Goal: Task Accomplishment & Management: Complete application form

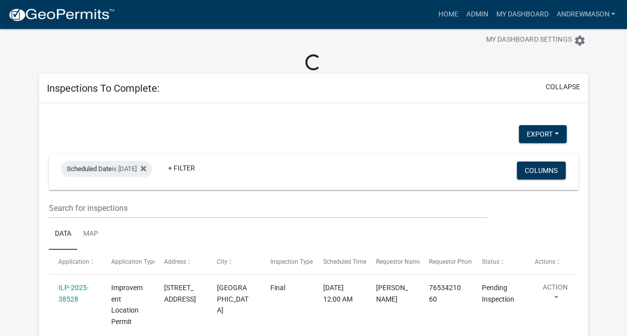
scroll to position [100, 0]
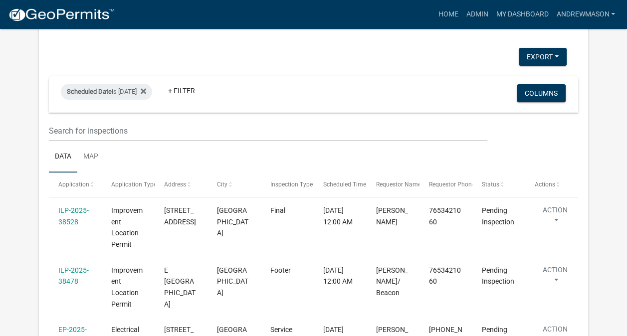
select select "3: 100"
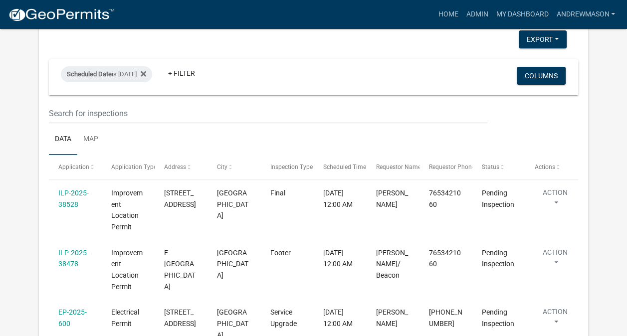
scroll to position [82, 0]
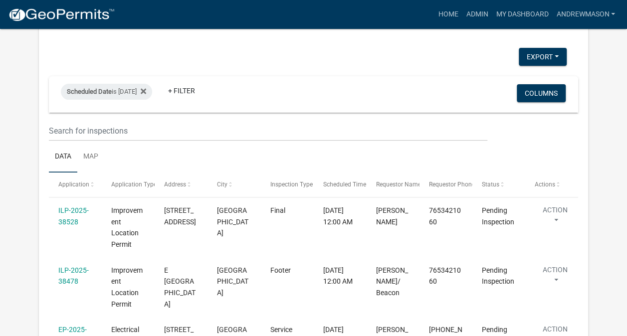
click at [81, 212] on link "ILP-2025-38528" at bounding box center [73, 216] width 30 height 19
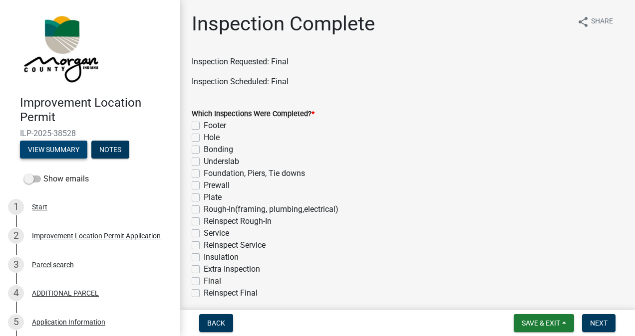
click at [58, 152] on button "View Summary" at bounding box center [53, 150] width 67 height 18
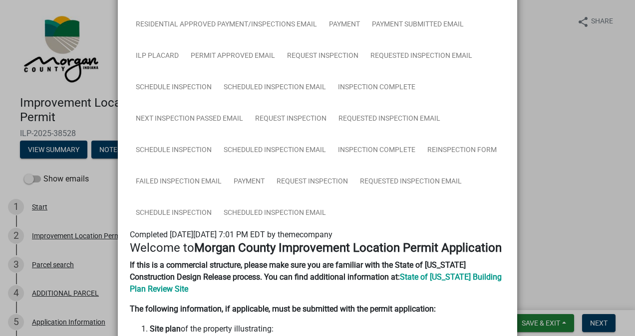
scroll to position [308, 0]
click at [362, 149] on link "Inspection Complete" at bounding box center [376, 151] width 89 height 32
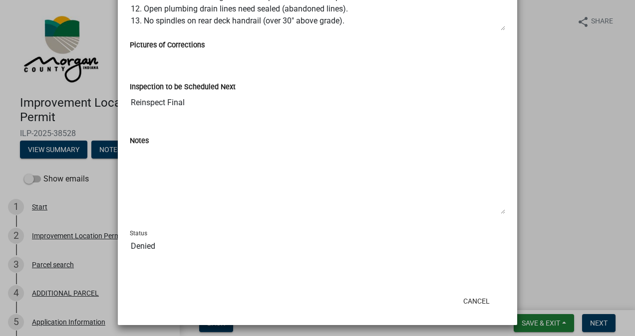
scroll to position [870, 0]
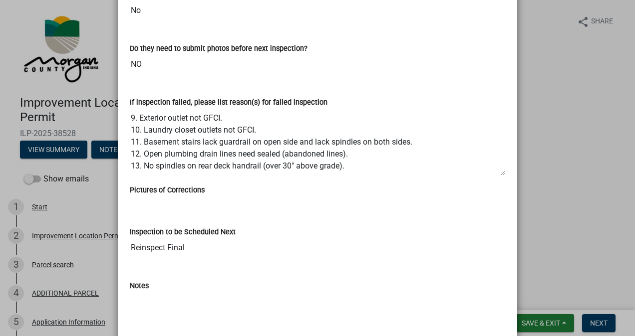
scroll to position [720, 0]
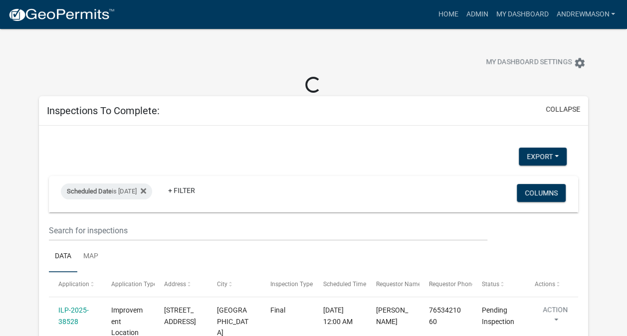
select select "3: 100"
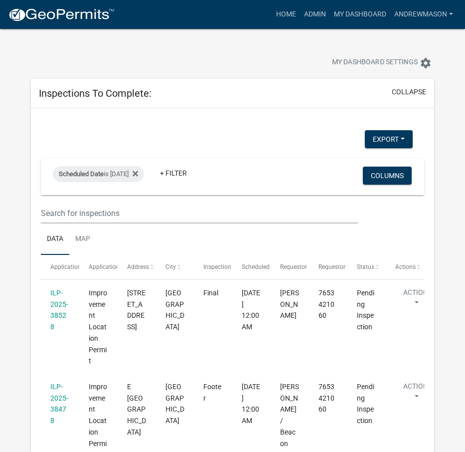
click at [62, 315] on link "ILP-2025-38528" at bounding box center [59, 310] width 18 height 42
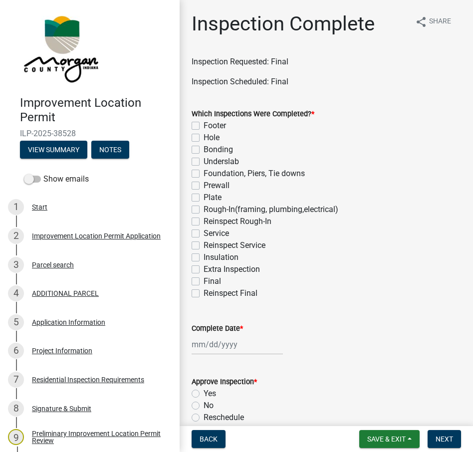
click at [204, 294] on label "Reinspect Final" at bounding box center [231, 293] width 54 height 12
click at [204, 294] on input "Reinspect Final" at bounding box center [207, 290] width 6 height 6
checkbox input "true"
checkbox input "false"
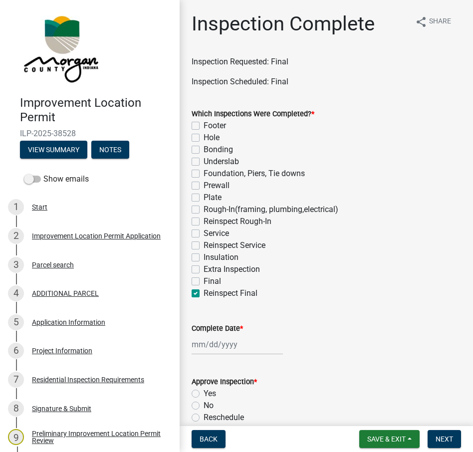
checkbox input "false"
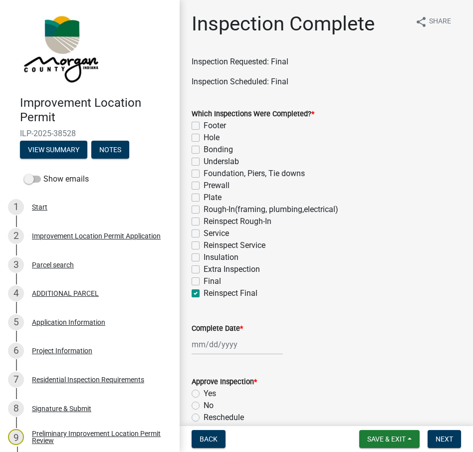
checkbox input "false"
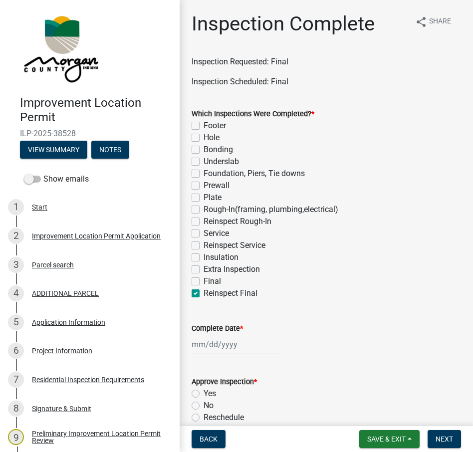
checkbox input "false"
checkbox input "true"
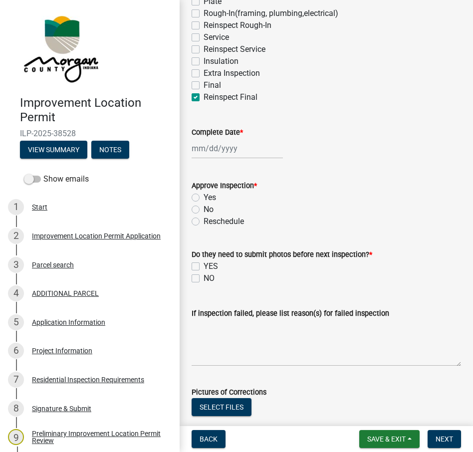
scroll to position [200, 0]
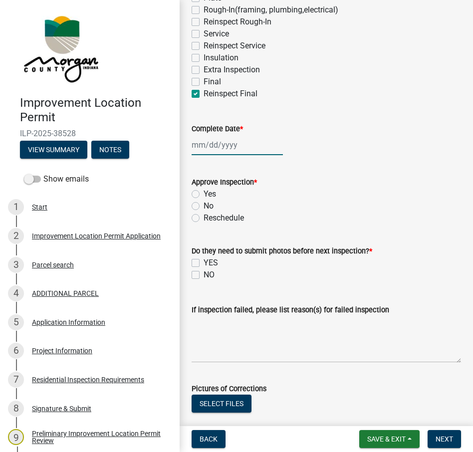
click at [237, 147] on div at bounding box center [237, 145] width 91 height 20
select select "9"
select select "2025"
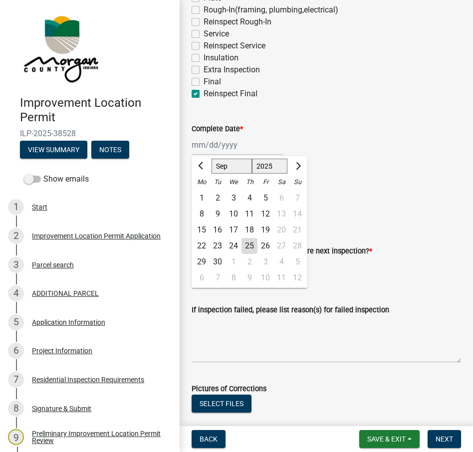
click at [251, 244] on div "25" at bounding box center [249, 246] width 16 height 16
type input "[DATE]"
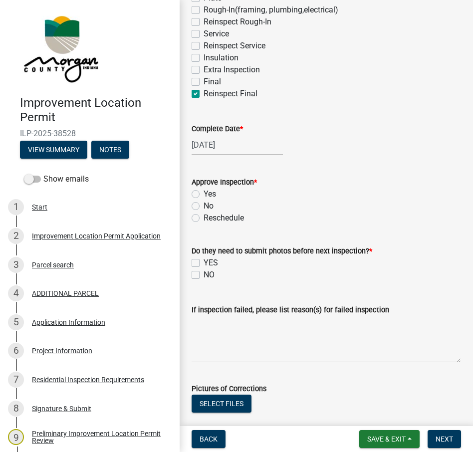
click at [204, 204] on label "No" at bounding box center [209, 206] width 10 height 12
click at [204, 204] on input "No" at bounding box center [207, 203] width 6 height 6
radio input "true"
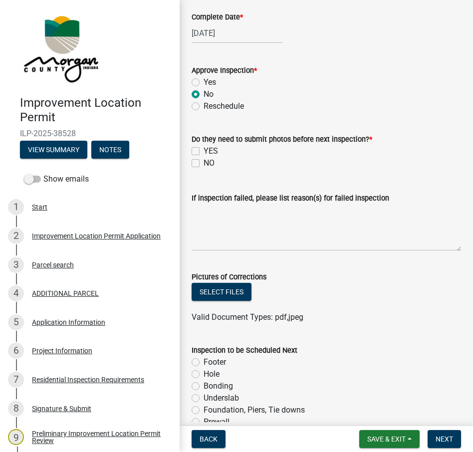
scroll to position [349, 0]
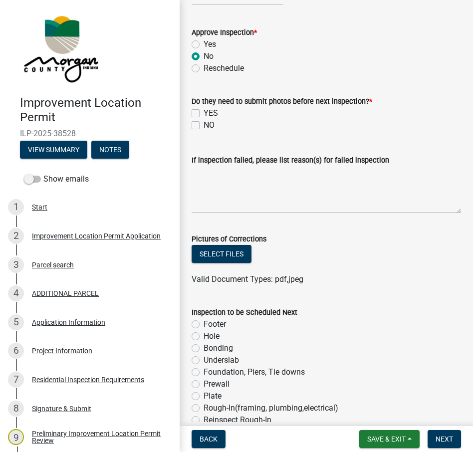
click at [204, 123] on label "NO" at bounding box center [209, 125] width 11 height 12
click at [204, 123] on input "NO" at bounding box center [207, 122] width 6 height 6
checkbox input "true"
checkbox input "false"
checkbox input "true"
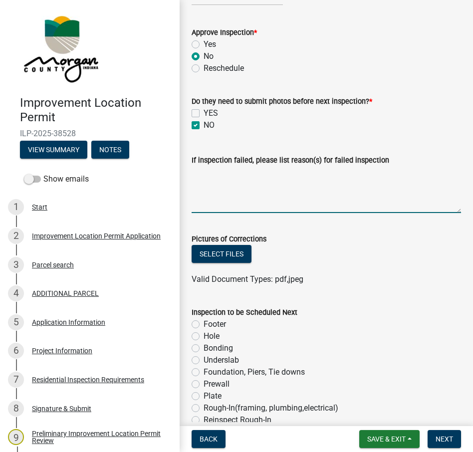
click at [199, 173] on textarea "If inspection failed, please list reason(s) for failed inspection" at bounding box center [326, 189] width 269 height 47
click at [210, 175] on textarea "1." at bounding box center [326, 189] width 269 height 47
paste textarea "2020 [US_STATE] Residential Code (adopted by state rule via 675 IAC 14-4.4) Sec…"
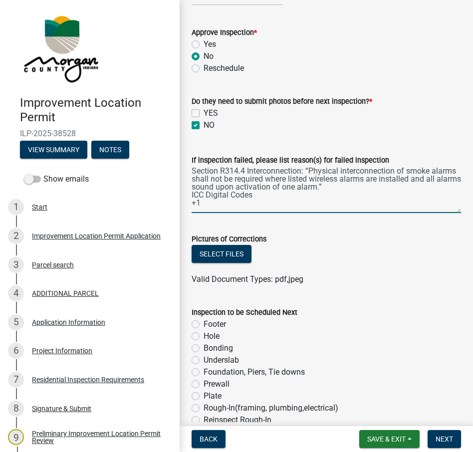
scroll to position [50, 0]
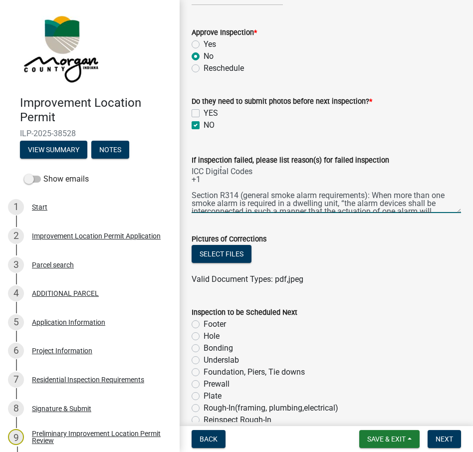
click at [200, 180] on textarea "1. 2020 [US_STATE] Residential Code (adopted by state rule via 675 IAC 14-4.4) …" at bounding box center [326, 189] width 269 height 47
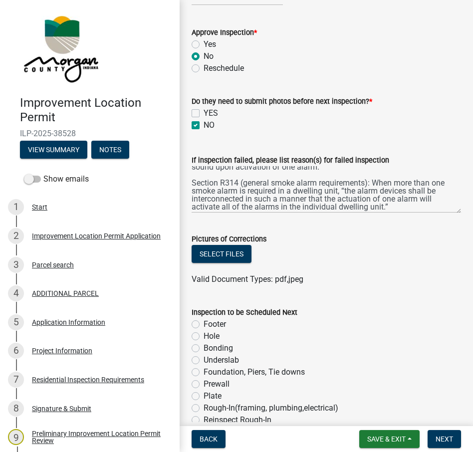
scroll to position [48, 0]
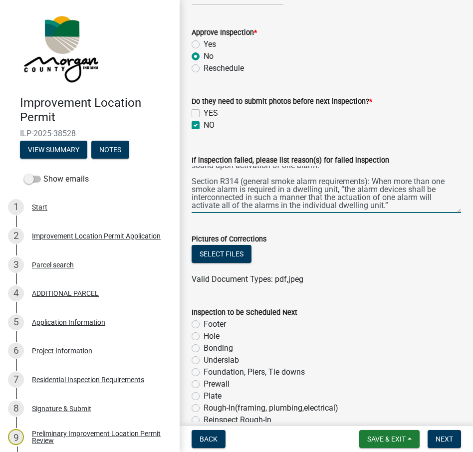
click at [403, 206] on textarea "1. 2020 [US_STATE] Residential Code (adopted by state rule via 675 IAC 14-4.4) …" at bounding box center [326, 189] width 269 height 47
paste textarea "IC 22-11-18-3.5 “Dwellings; Installation of Smoke Detectors” This statute requi…"
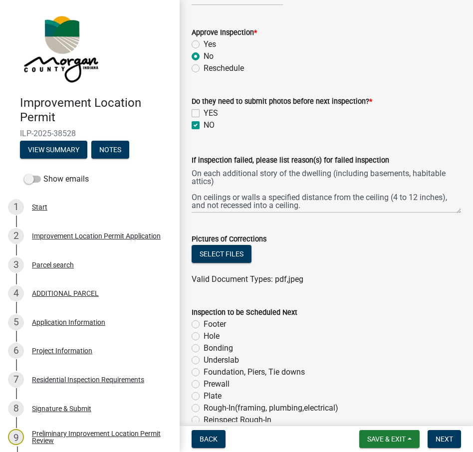
scroll to position [176, 0]
click at [352, 192] on textarea "1. 2020 [US_STATE] Residential Code (adopted by state rule via 675 IAC 14-4.4) …" at bounding box center [326, 189] width 269 height 47
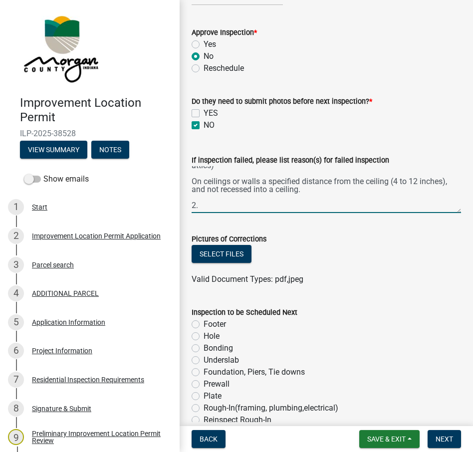
scroll to position [181, 0]
paste textarea "R315.3 Location: CO alarms must be installed outside each separate sleeping are…"
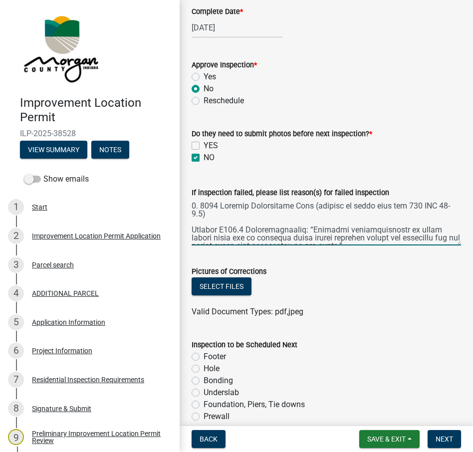
scroll to position [299, 0]
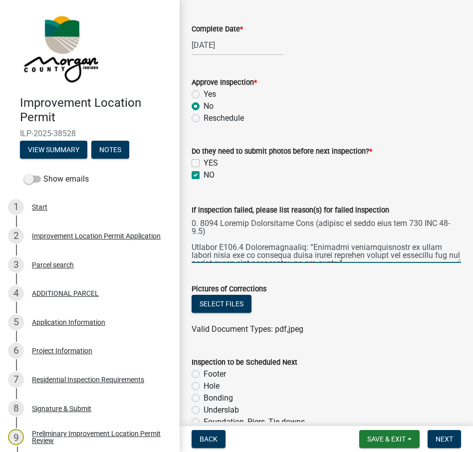
click at [200, 225] on textarea "If inspection failed, please list reason(s) for failed inspection" at bounding box center [326, 239] width 269 height 47
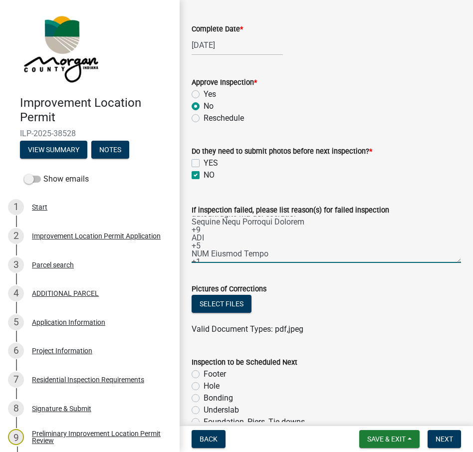
scroll to position [399, 0]
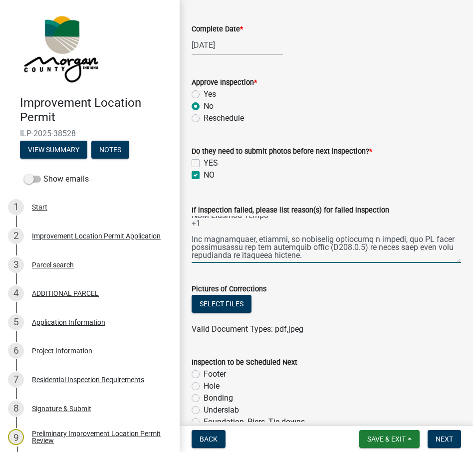
click at [332, 237] on textarea "If inspection failed, please list reason(s) for failed inspection" at bounding box center [326, 239] width 269 height 47
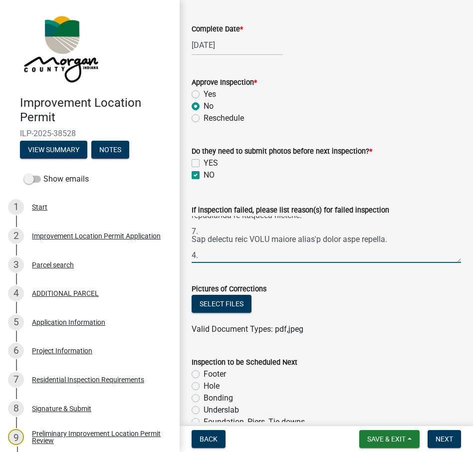
scroll to position [428, 0]
click at [200, 259] on textarea "If inspection failed, please list reason(s) for failed inspection" at bounding box center [326, 239] width 269 height 47
paste textarea "[US_STATE] has adopted (by rule) the [US_STATE] Residential Code via 675 IAC 14…"
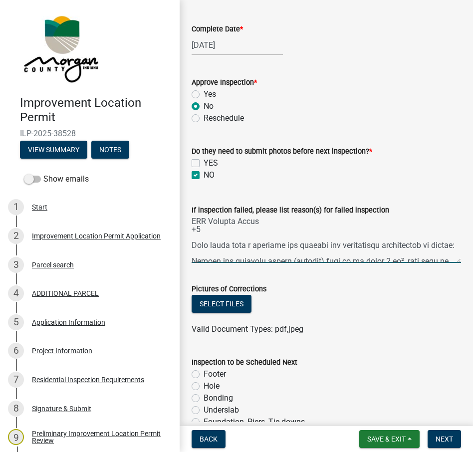
scroll to position [602, 0]
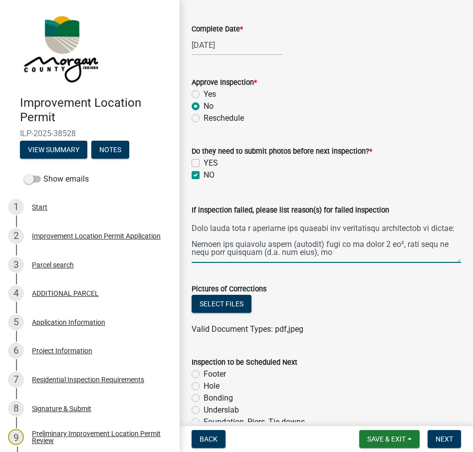
click at [200, 229] on textarea "If inspection failed, please list reason(s) for failed inspection" at bounding box center [326, 239] width 269 height 47
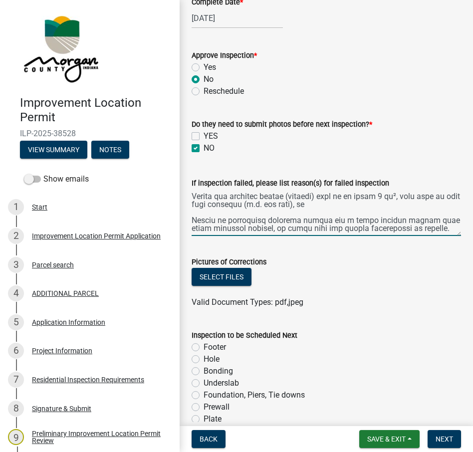
scroll to position [349, 0]
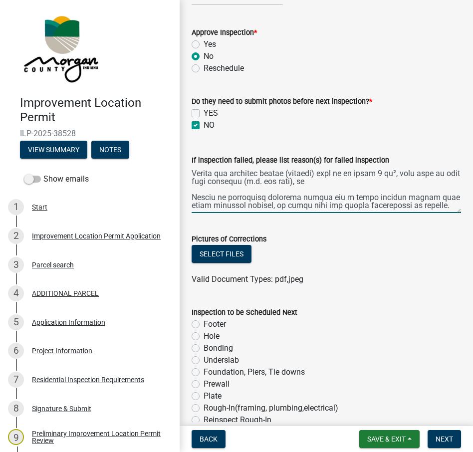
click at [247, 191] on textarea "If inspection failed, please list reason(s) for failed inspection" at bounding box center [326, 189] width 269 height 47
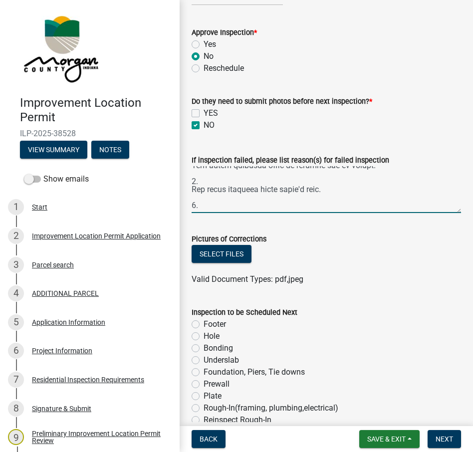
scroll to position [676, 0]
click at [199, 206] on textarea "If inspection failed, please list reason(s) for failed inspection" at bounding box center [326, 189] width 269 height 47
click at [206, 208] on textarea "If inspection failed, please list reason(s) for failed inspection" at bounding box center [326, 189] width 269 height 47
paste textarea "IRC E3703.4 (Branch circuits required – Bathroom branch circuits): “In addition…"
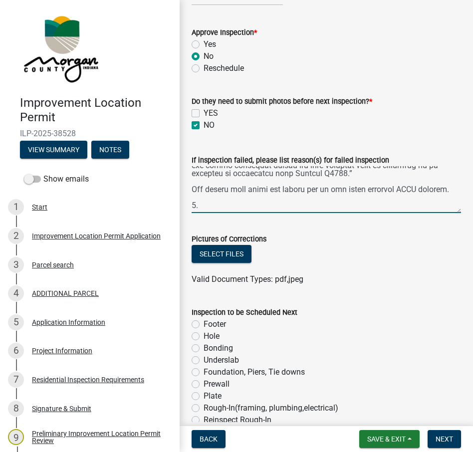
scroll to position [779, 0]
click at [200, 207] on textarea "If inspection failed, please list reason(s) for failed inspection" at bounding box center [326, 189] width 269 height 47
paste textarea "According to 675 IAC 15‑2‑39(c): "Fixtures shall not be double-trapped." This r…"
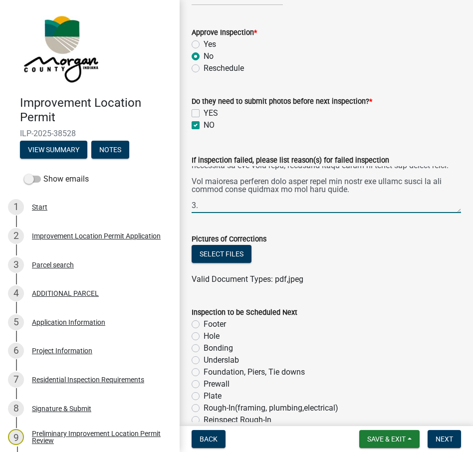
scroll to position [923, 0]
click at [202, 206] on textarea "If inspection failed, please list reason(s) for failed inspection" at bounding box center [326, 189] width 269 height 47
paste textarea "R312.1.1 states: "Guards shall be provided for those portions of open-sided wal…"
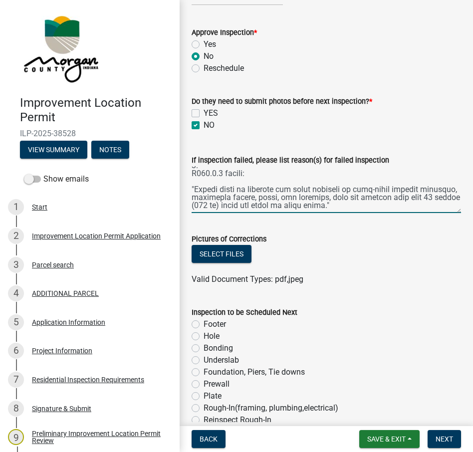
scroll to position [955, 0]
click at [249, 176] on textarea "If inspection failed, please list reason(s) for failed inspection" at bounding box center [326, 189] width 269 height 47
click at [194, 191] on textarea "If inspection failed, please list reason(s) for failed inspection" at bounding box center [326, 189] width 269 height 47
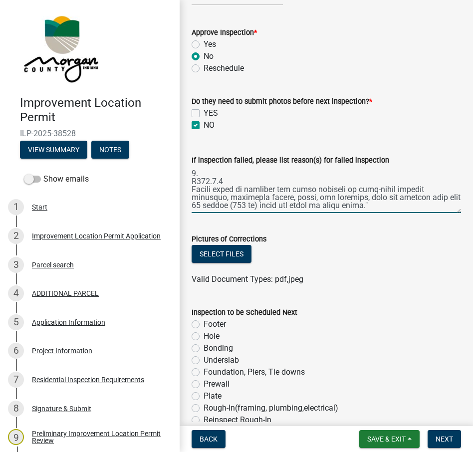
scroll to position [966, 0]
click at [397, 190] on textarea "If inspection failed, please list reason(s) for failed inspection" at bounding box center [326, 189] width 269 height 47
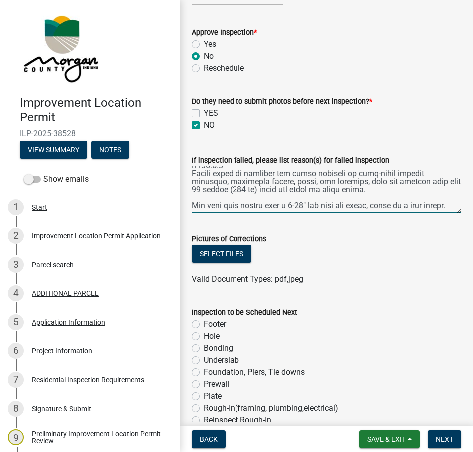
scroll to position [1006, 0]
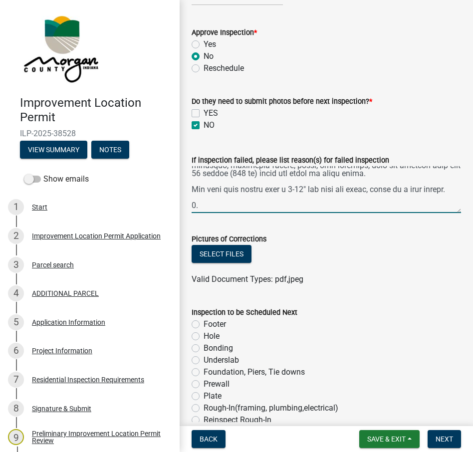
click at [195, 197] on textarea "If inspection failed, please list reason(s) for failed inspection" at bounding box center [326, 189] width 269 height 47
paste textarea "Under the [US_STATE] Plumbing Code (IPC), the minimum clearance for a toilet fr…"
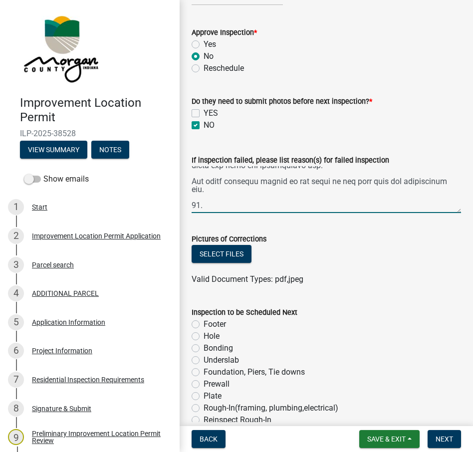
scroll to position [1067, 0]
click at [203, 207] on textarea "If inspection failed, please list reason(s) for failed inspection" at bounding box center [326, 189] width 269 height 47
paste textarea "Section E4101.8 specifies that the disconnecting means must be capable of being…"
click at [206, 209] on textarea "If inspection failed, please list reason(s) for failed inspection" at bounding box center [326, 189] width 269 height 47
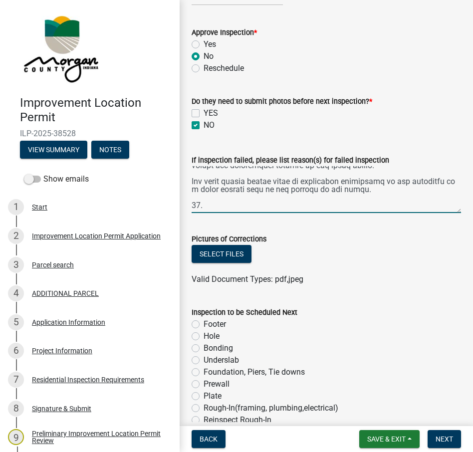
paste textarea "Lore Ipsu Dolorsitamet Con ADI elitsedd eiu tempo in utlaboree dolor ma aliqu e…"
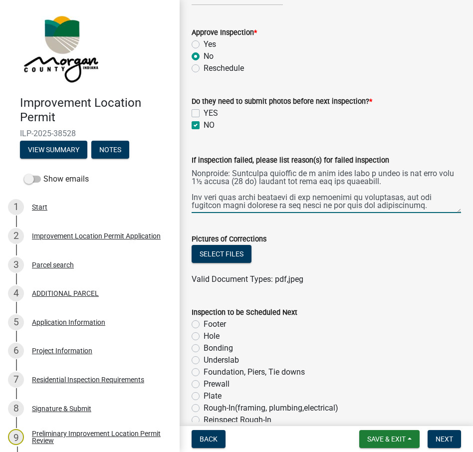
scroll to position [1578, 0]
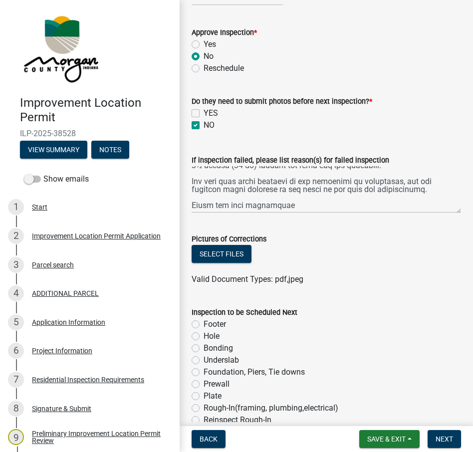
drag, startPoint x: 396, startPoint y: 197, endPoint x: 414, endPoint y: 119, distance: 79.8
click at [414, 119] on div "YES" at bounding box center [326, 113] width 269 height 12
click at [295, 211] on textarea "If inspection failed, please list reason(s) for failed inspection" at bounding box center [326, 189] width 269 height 47
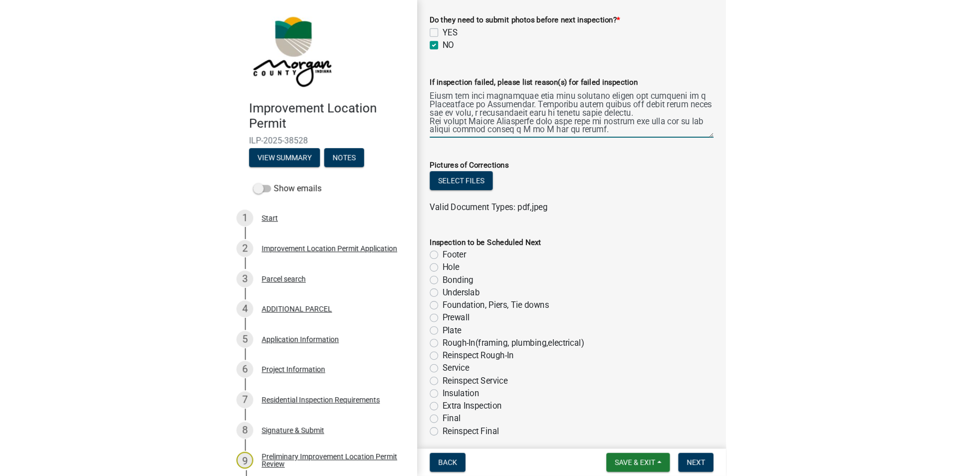
scroll to position [449, 0]
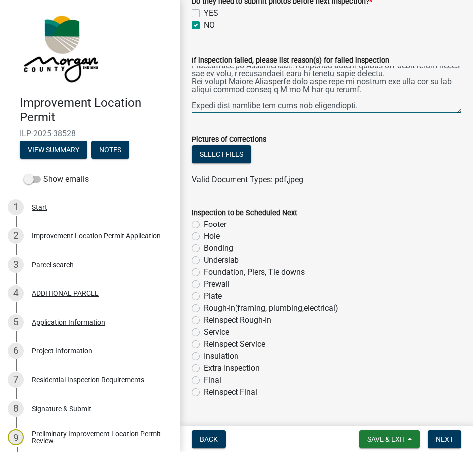
type textarea "2. 2603 Loremip Dolorsitame Cons (adipisc el seddo eius tem 942 INC 25-1.8) Utl…"
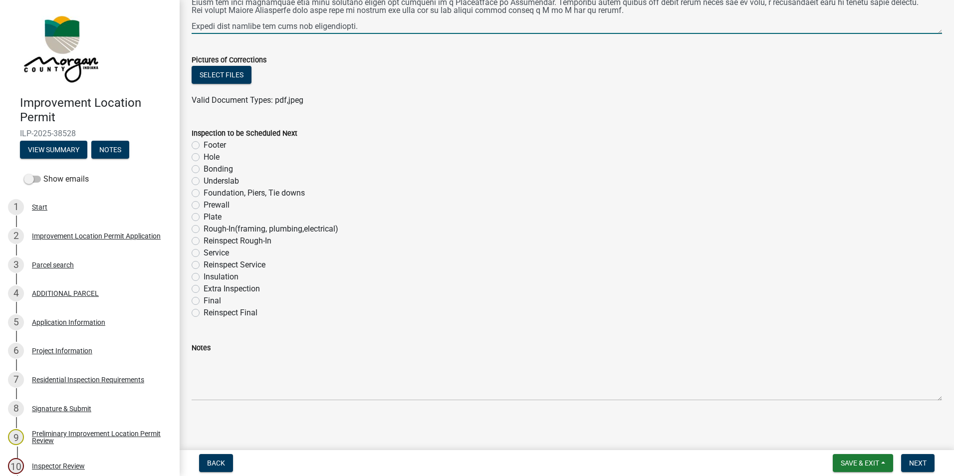
scroll to position [530, 0]
click at [204, 311] on label "Reinspect Final" at bounding box center [231, 311] width 54 height 12
click at [204, 311] on input "Reinspect Final" at bounding box center [207, 308] width 6 height 6
radio input "true"
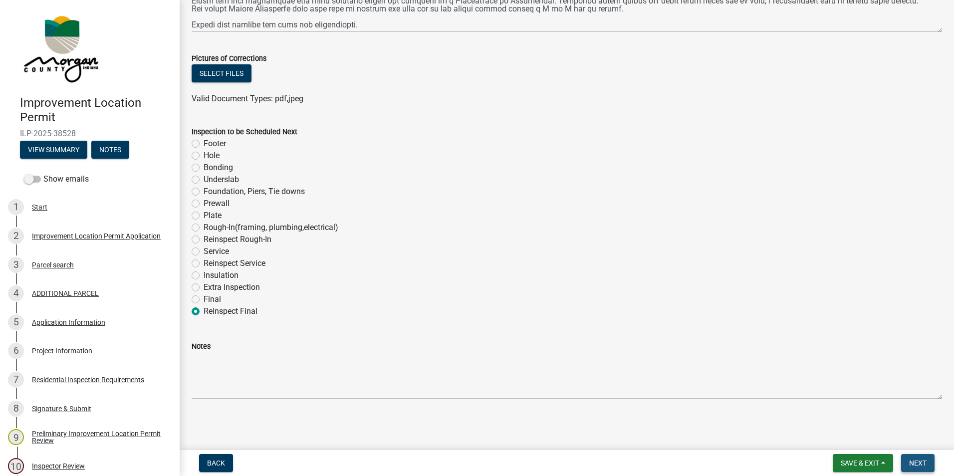
click at [627, 336] on span "Next" at bounding box center [917, 463] width 17 height 8
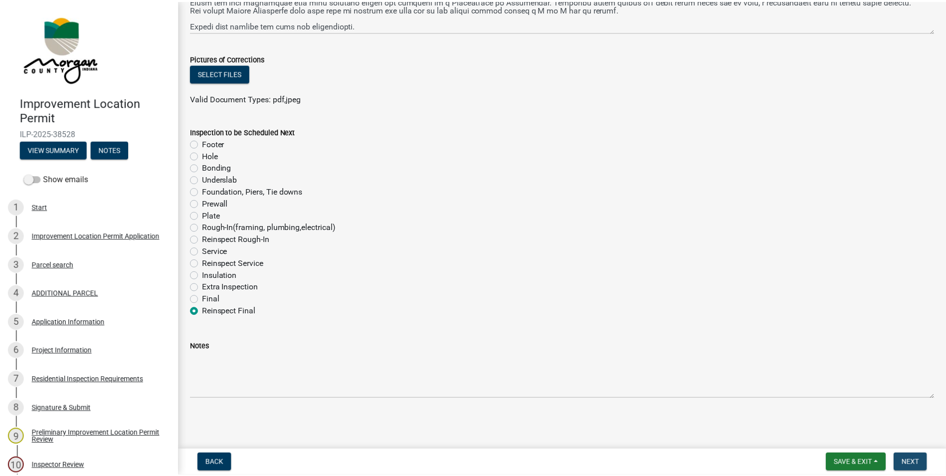
scroll to position [0, 0]
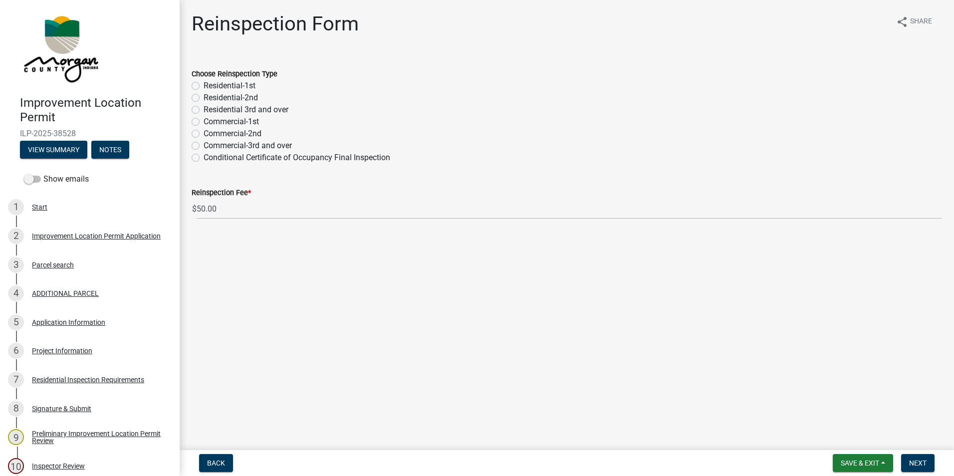
click at [204, 98] on label "Residential-2nd" at bounding box center [231, 98] width 54 height 12
click at [204, 98] on input "Residential-2nd" at bounding box center [207, 95] width 6 height 6
radio input "true"
click at [627, 336] on button "Next" at bounding box center [917, 463] width 33 height 18
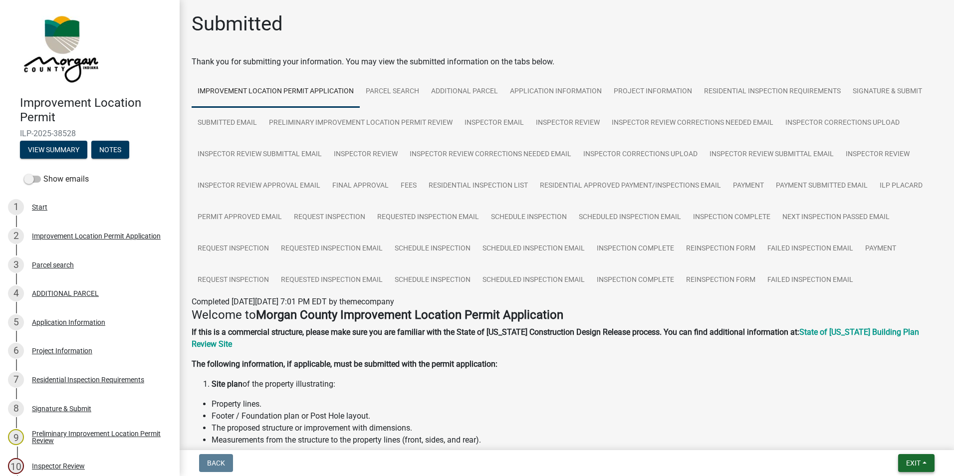
click at [627, 336] on button "Exit" at bounding box center [916, 463] width 36 height 18
click at [627, 336] on button "Save & Exit" at bounding box center [895, 437] width 80 height 24
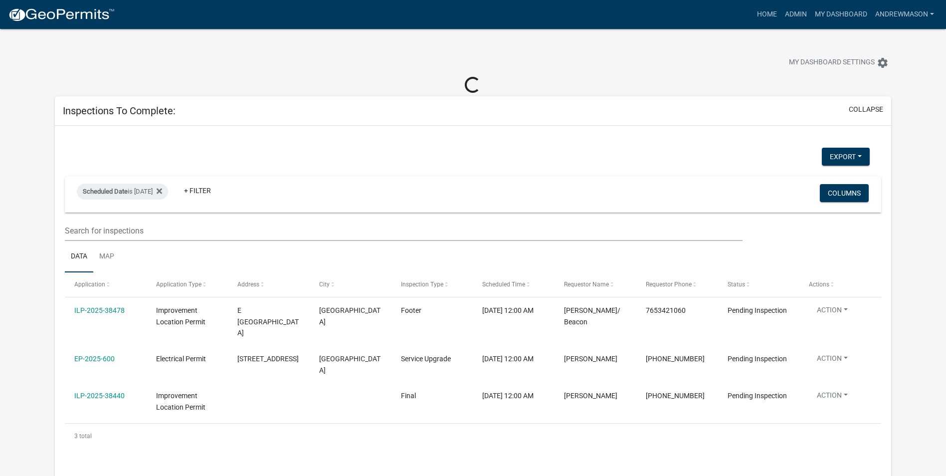
select select "3: 100"
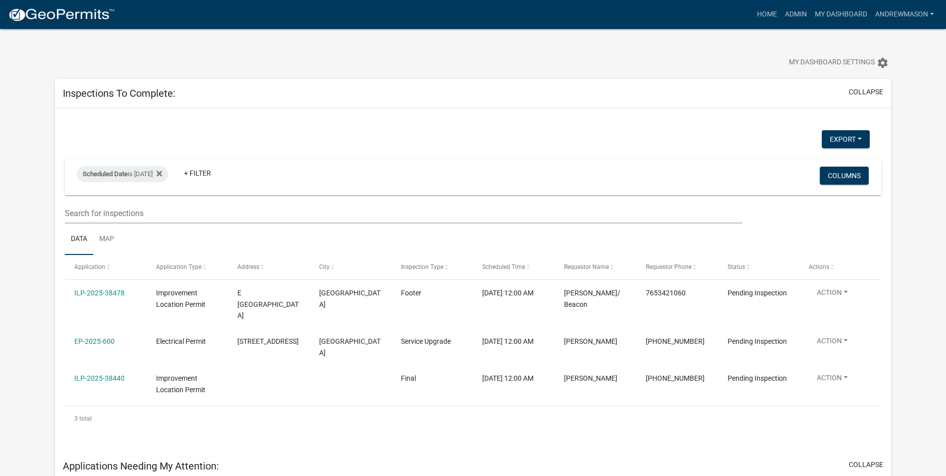
scroll to position [50, 0]
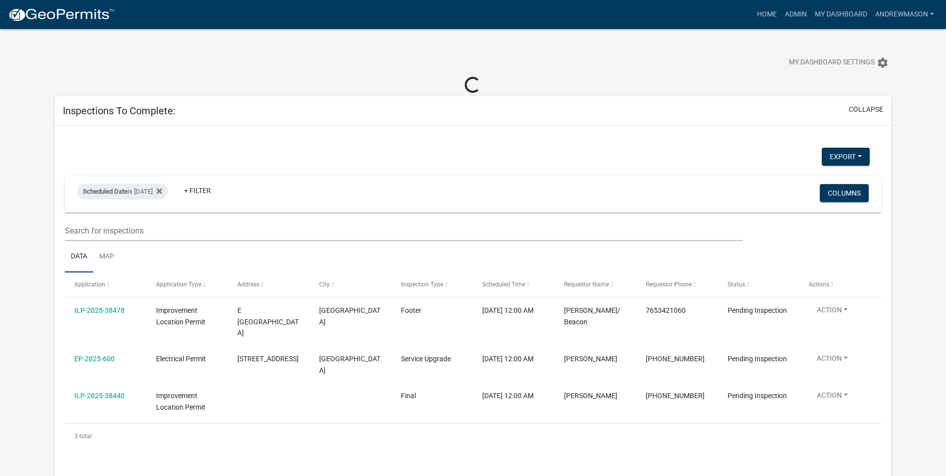
select select "3: 100"
